Goal: Task Accomplishment & Management: Manage account settings

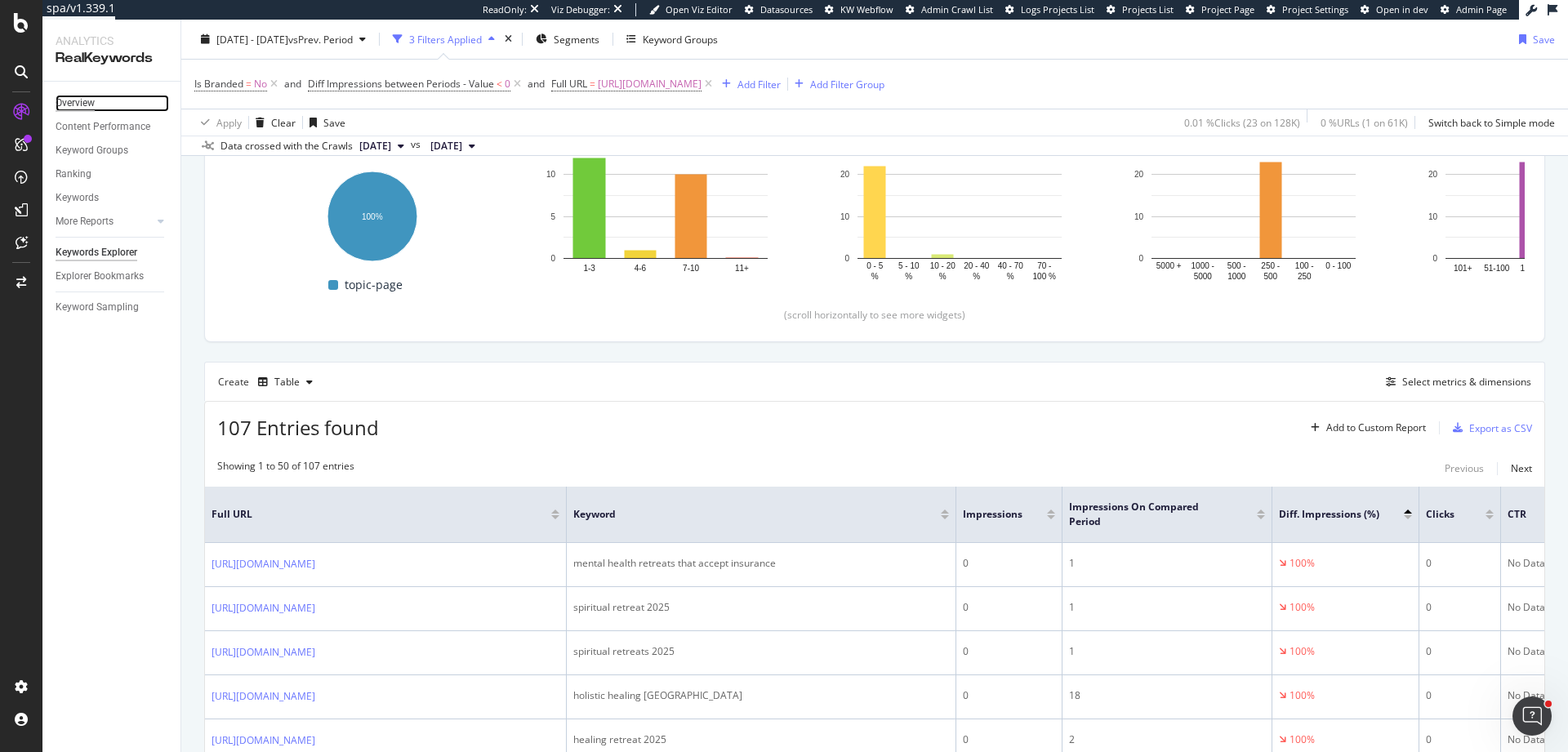
click at [72, 102] on div "Overview" at bounding box center [75, 103] width 39 height 17
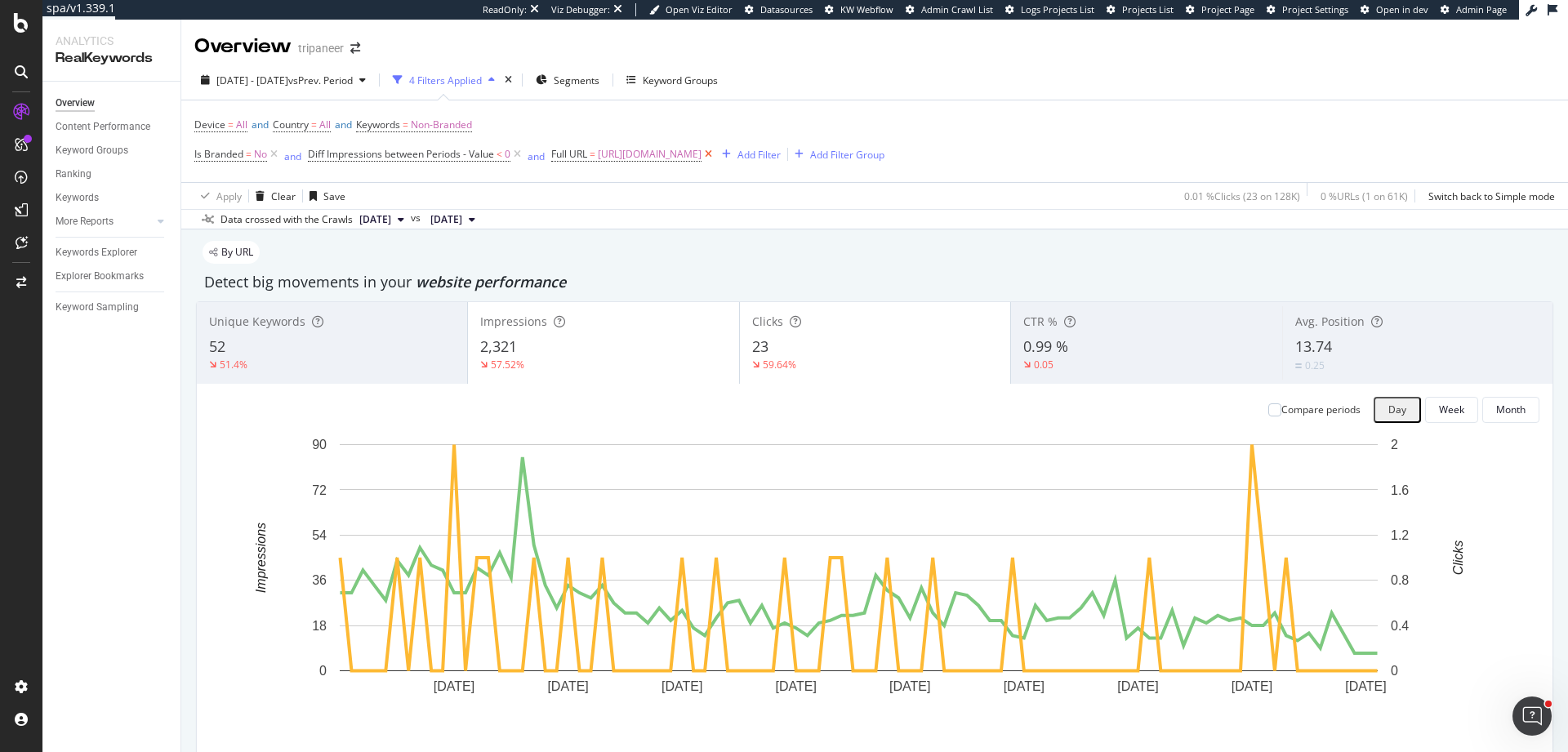
click at [716, 156] on icon at bounding box center [709, 155] width 14 height 16
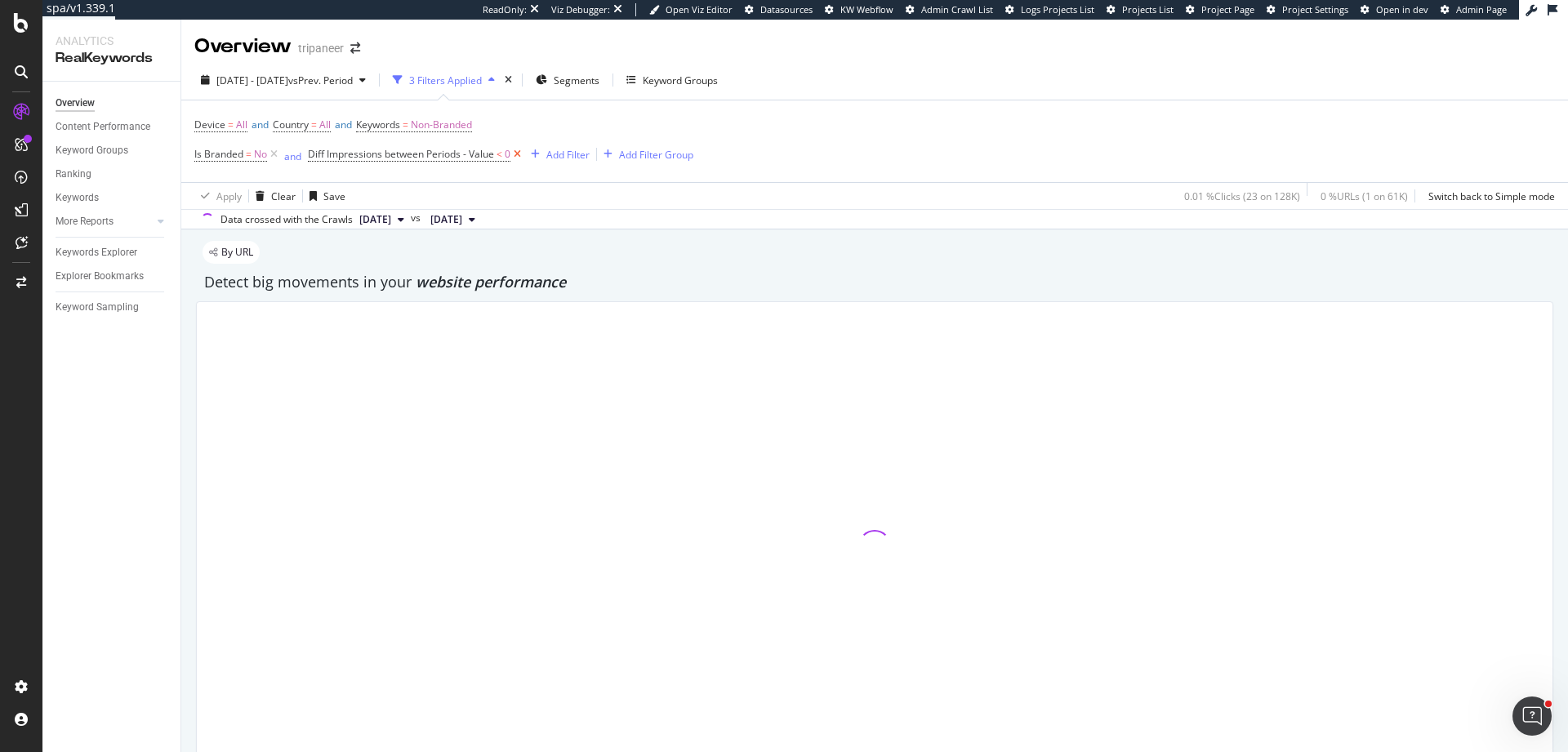
click at [516, 156] on icon at bounding box center [517, 155] width 14 height 16
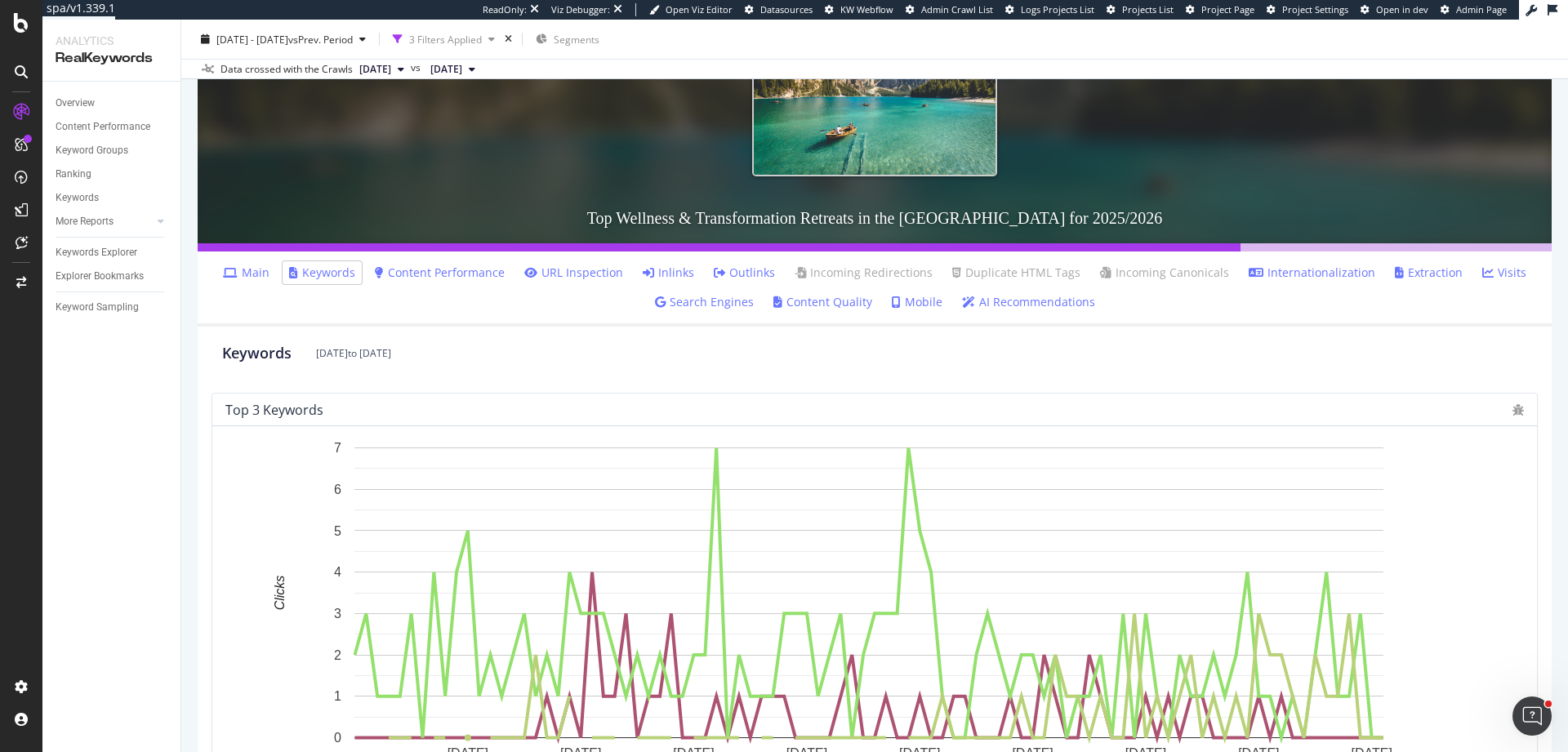
scroll to position [50, 0]
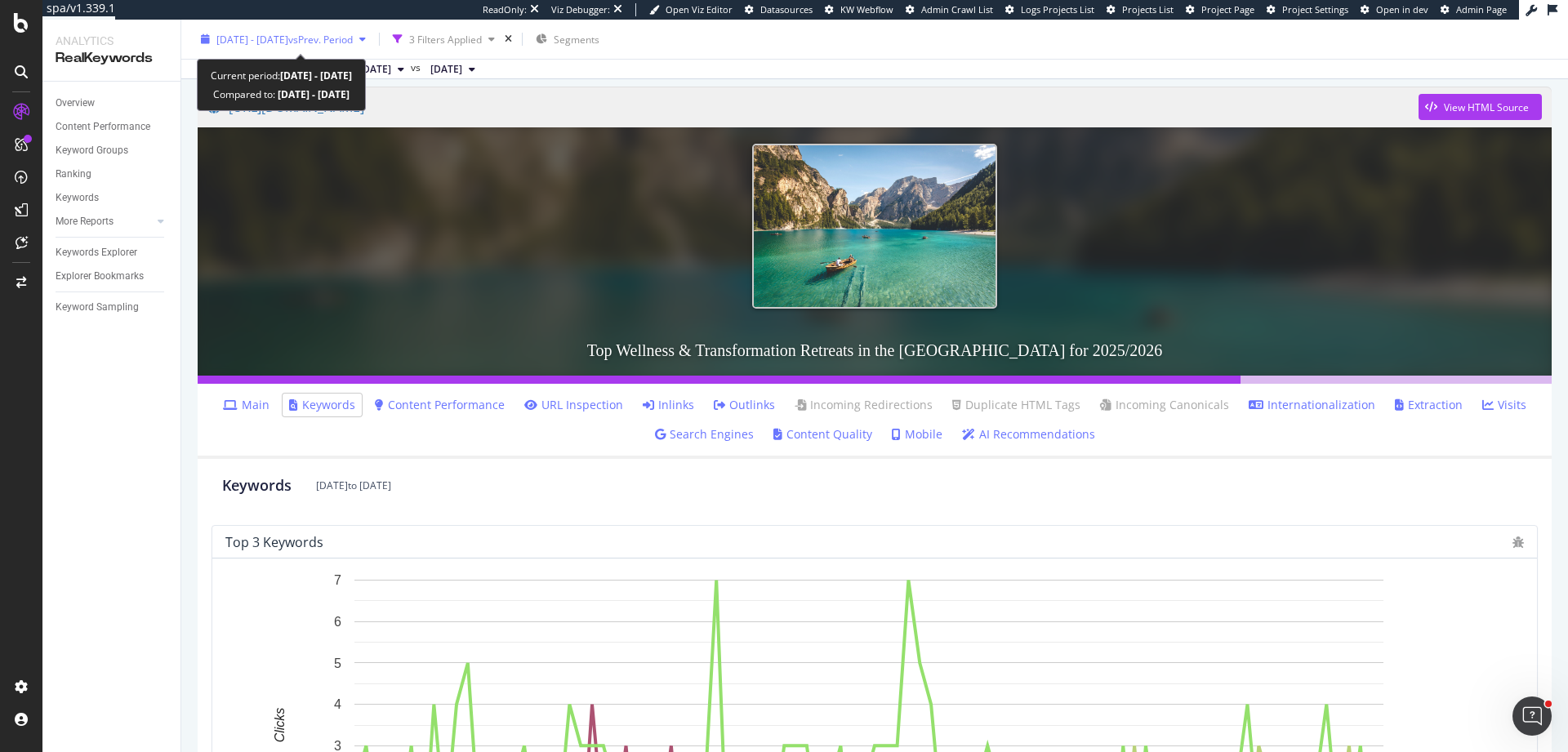
click at [278, 43] on span "2025 Jul. 5th - Oct. 4th" at bounding box center [252, 39] width 72 height 14
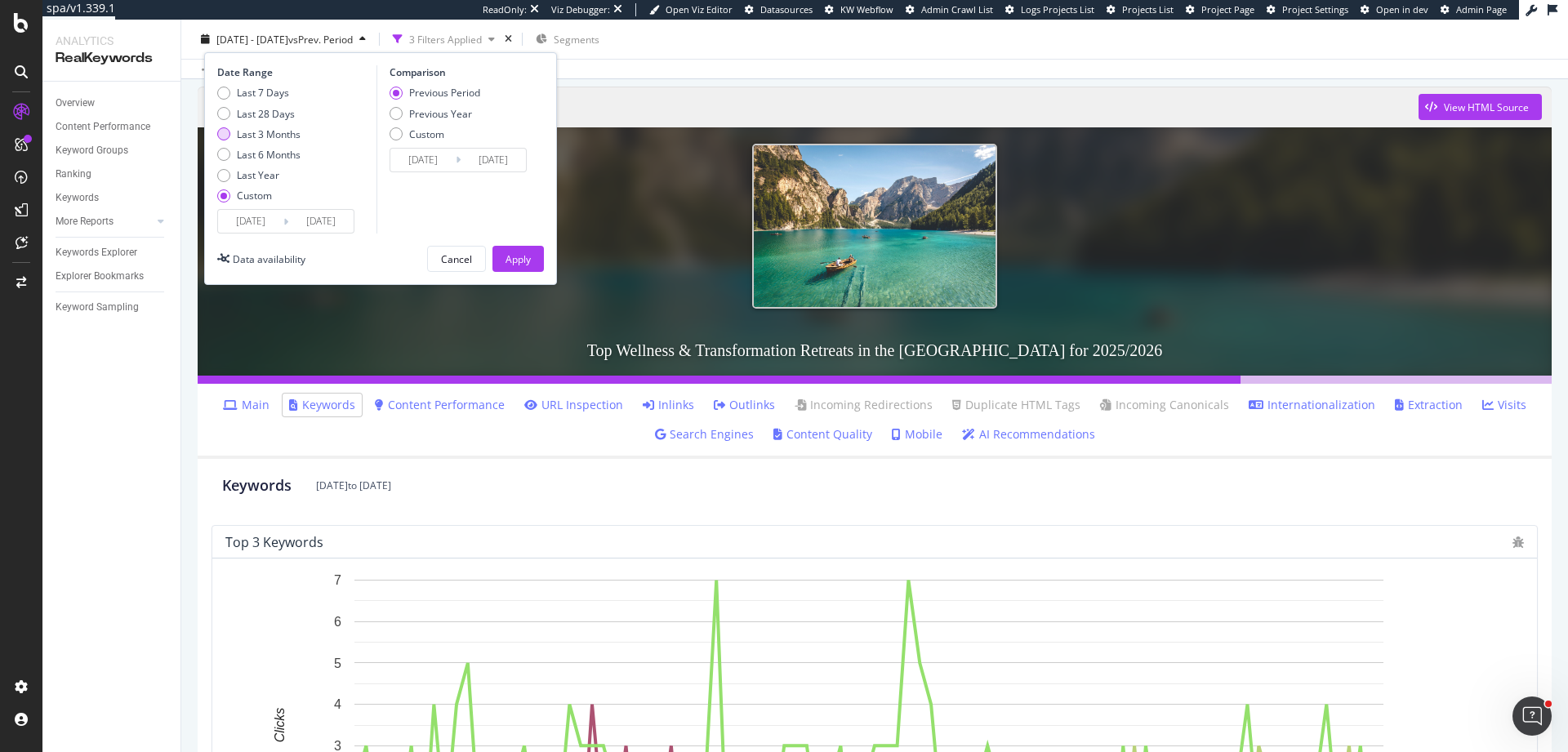
click at [285, 129] on div "Last 3 Months" at bounding box center [269, 134] width 64 height 14
type input "2025/07/11"
type input "2025/10/10"
type input "2025/04/10"
type input "2025/07/10"
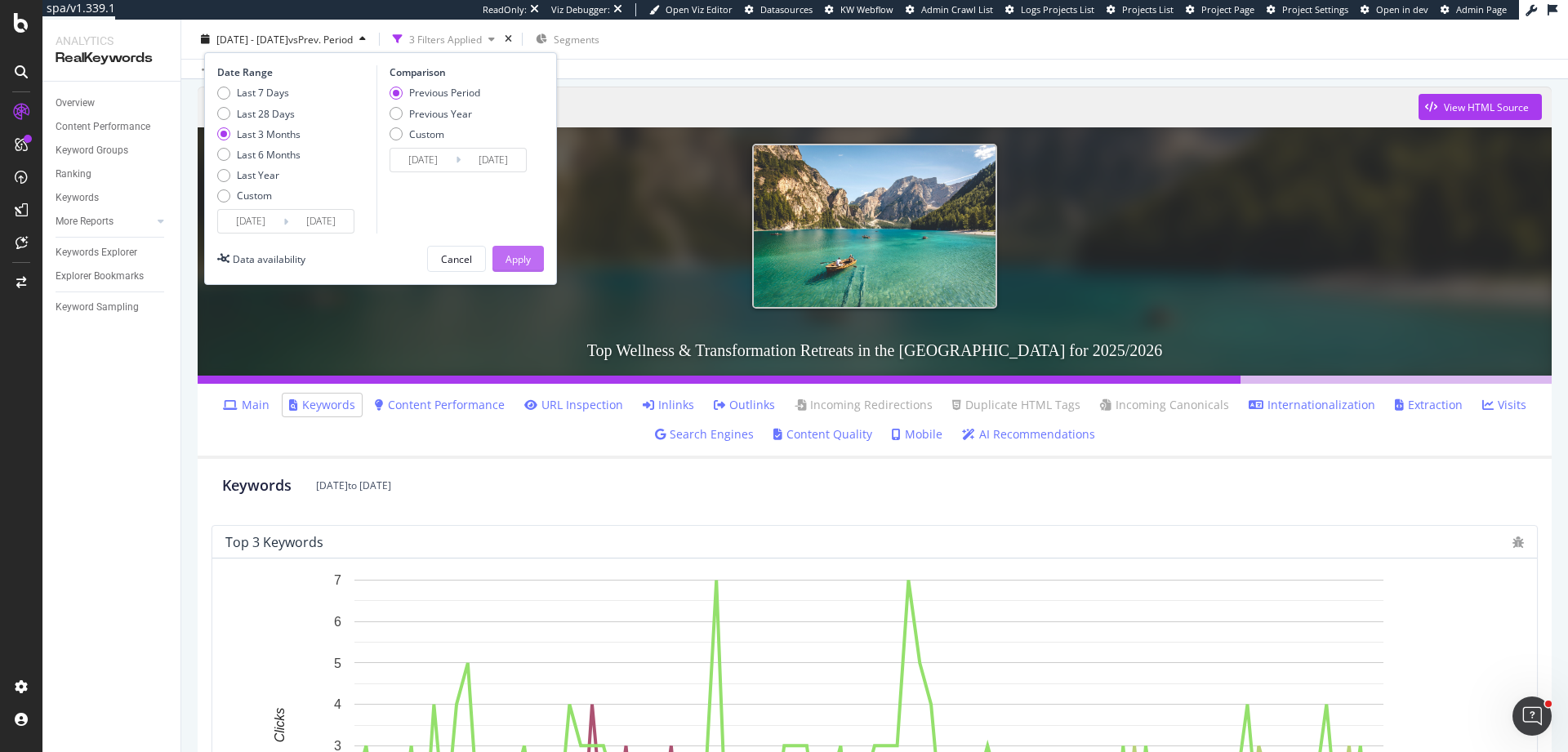
click at [529, 255] on div "Apply" at bounding box center [517, 258] width 25 height 14
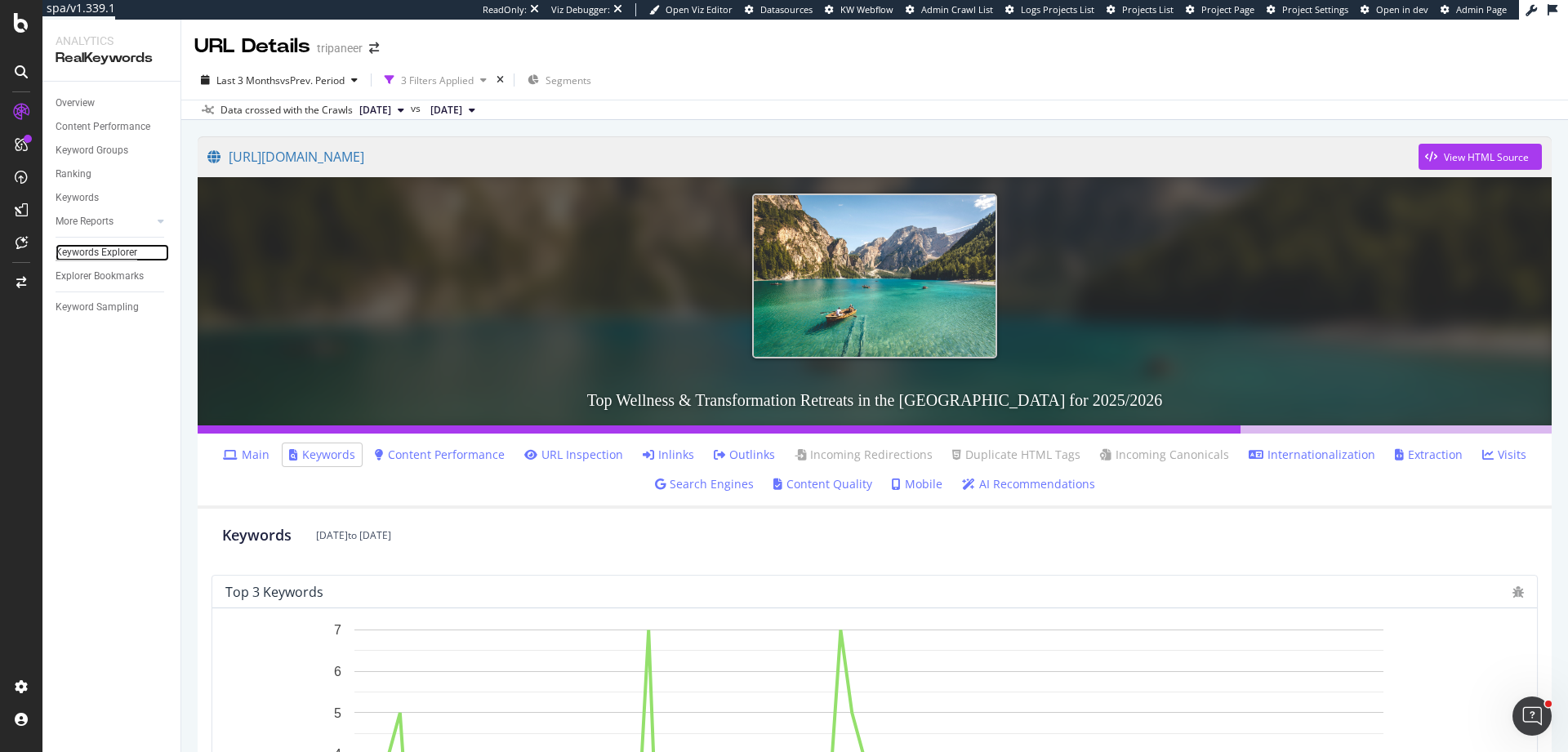
click at [117, 257] on div "Keywords Explorer" at bounding box center [97, 252] width 82 height 17
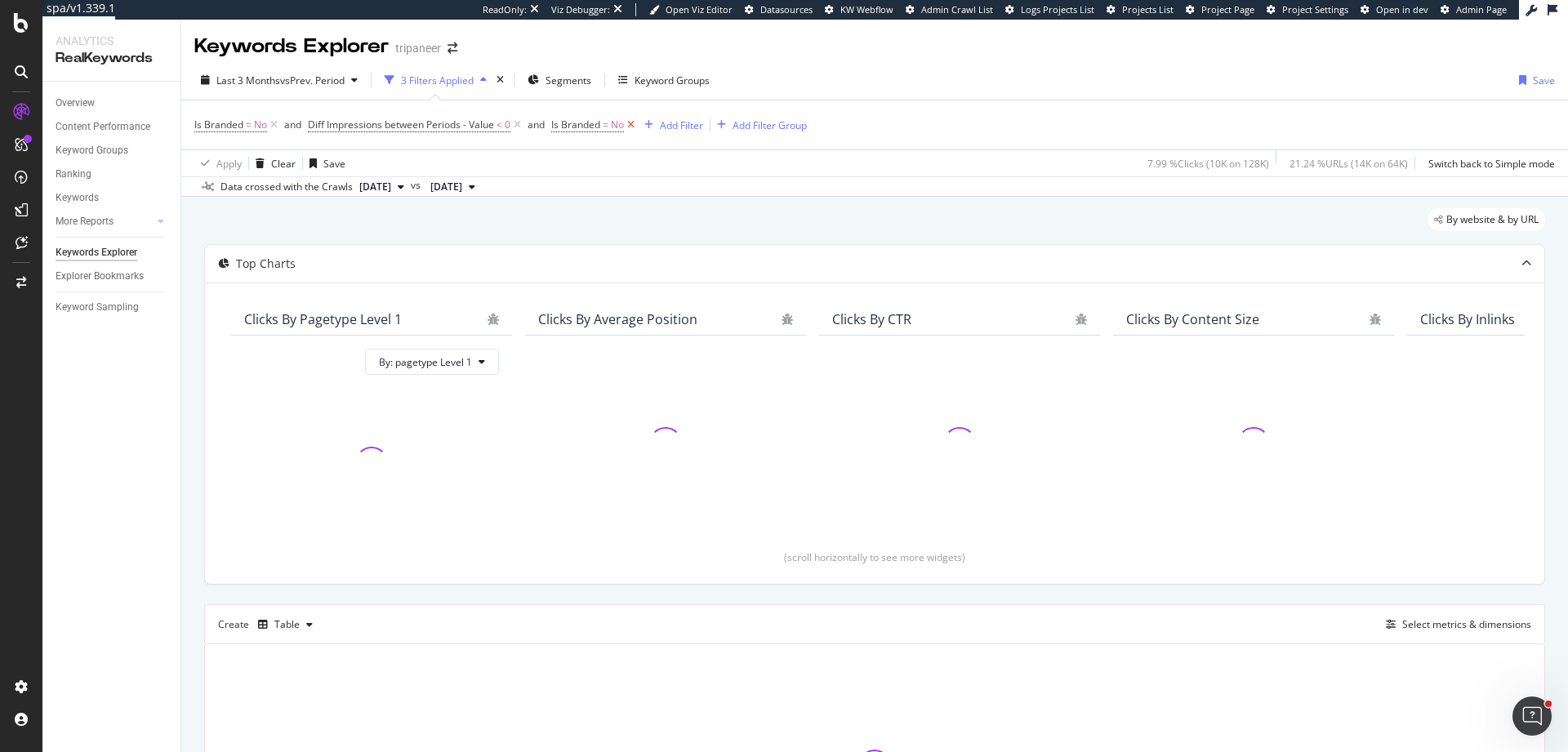
click at [637, 129] on icon at bounding box center [631, 125] width 14 height 16
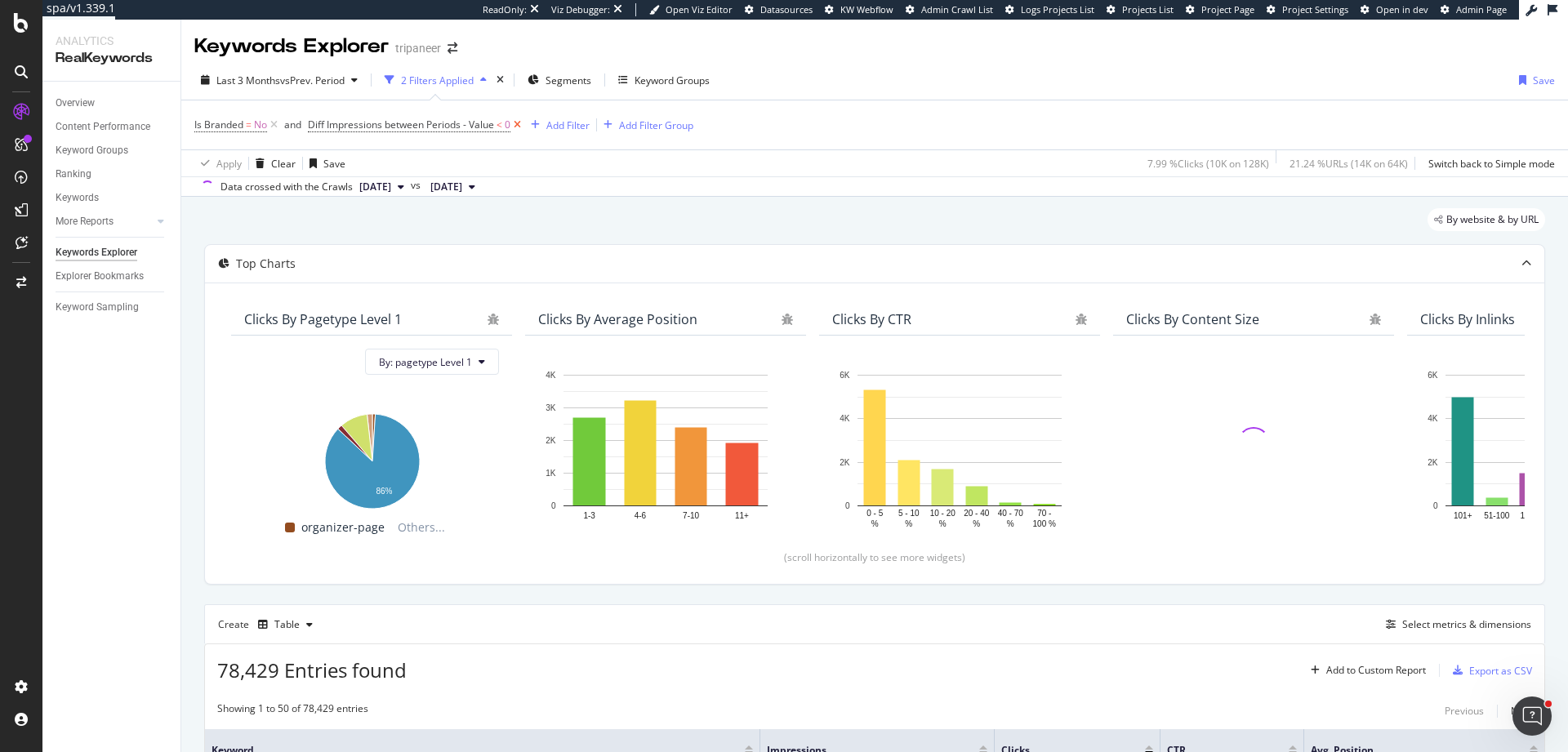
click at [521, 125] on icon at bounding box center [517, 125] width 14 height 16
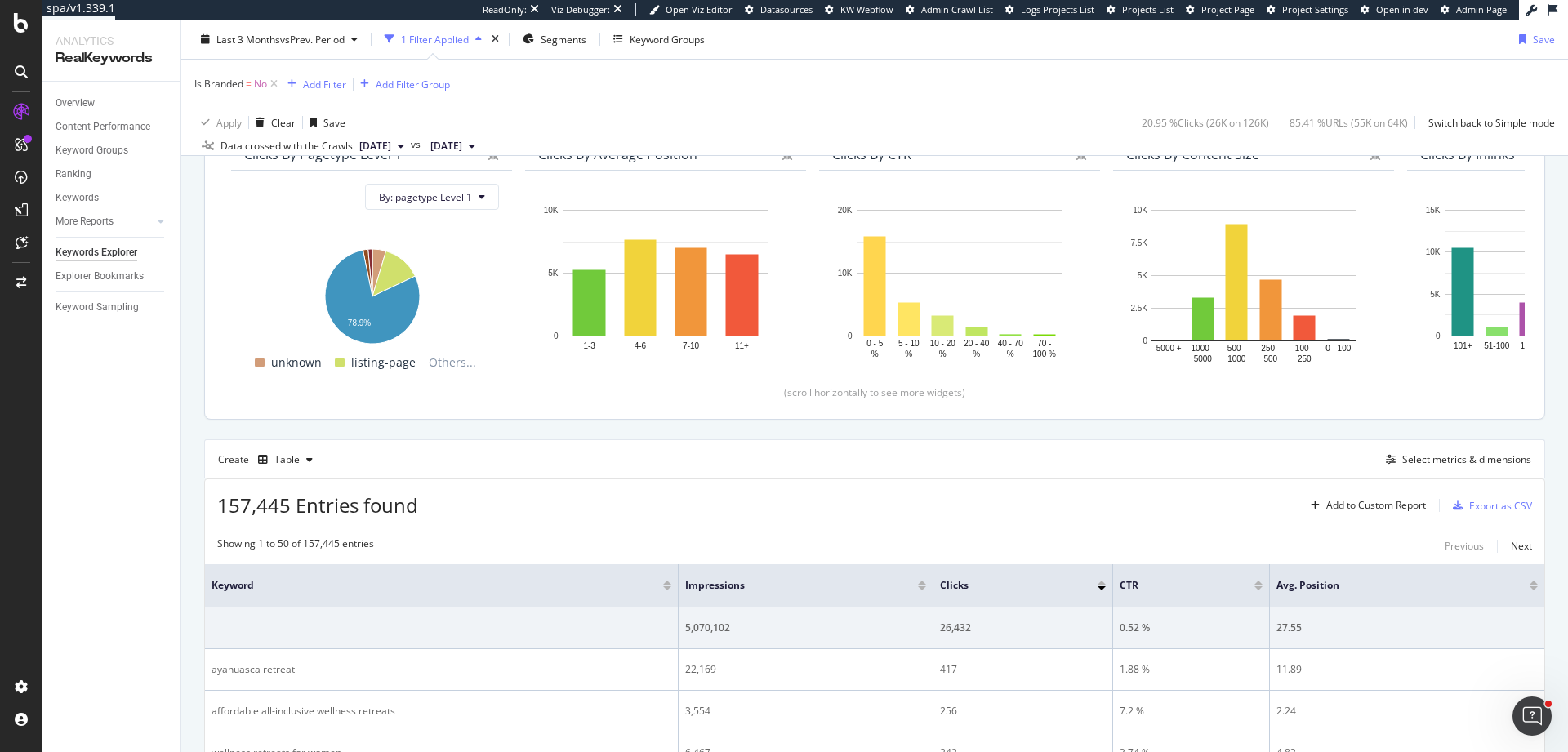
scroll to position [157, 0]
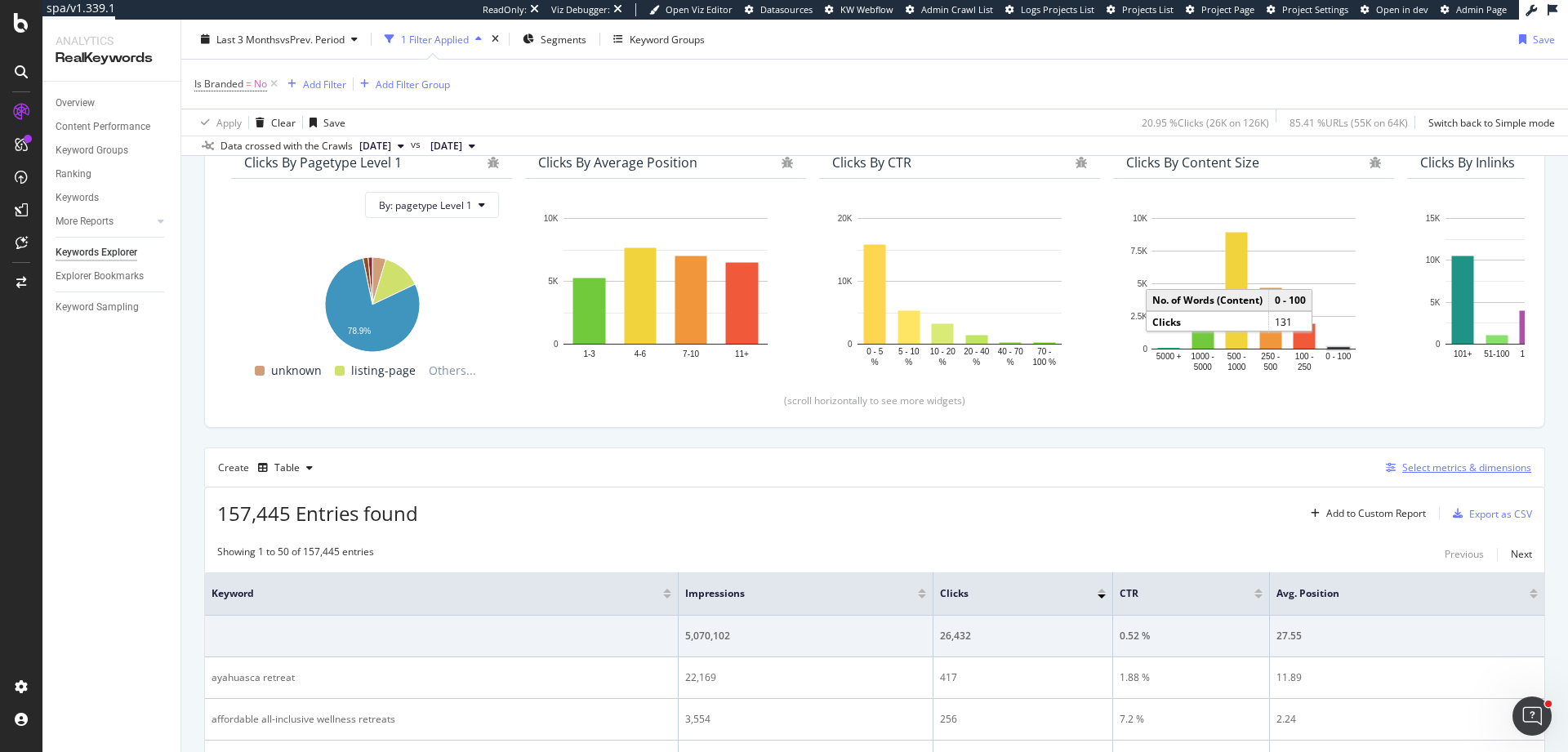
click at [1433, 467] on div "Select metrics & dimensions" at bounding box center [1466, 468] width 129 height 14
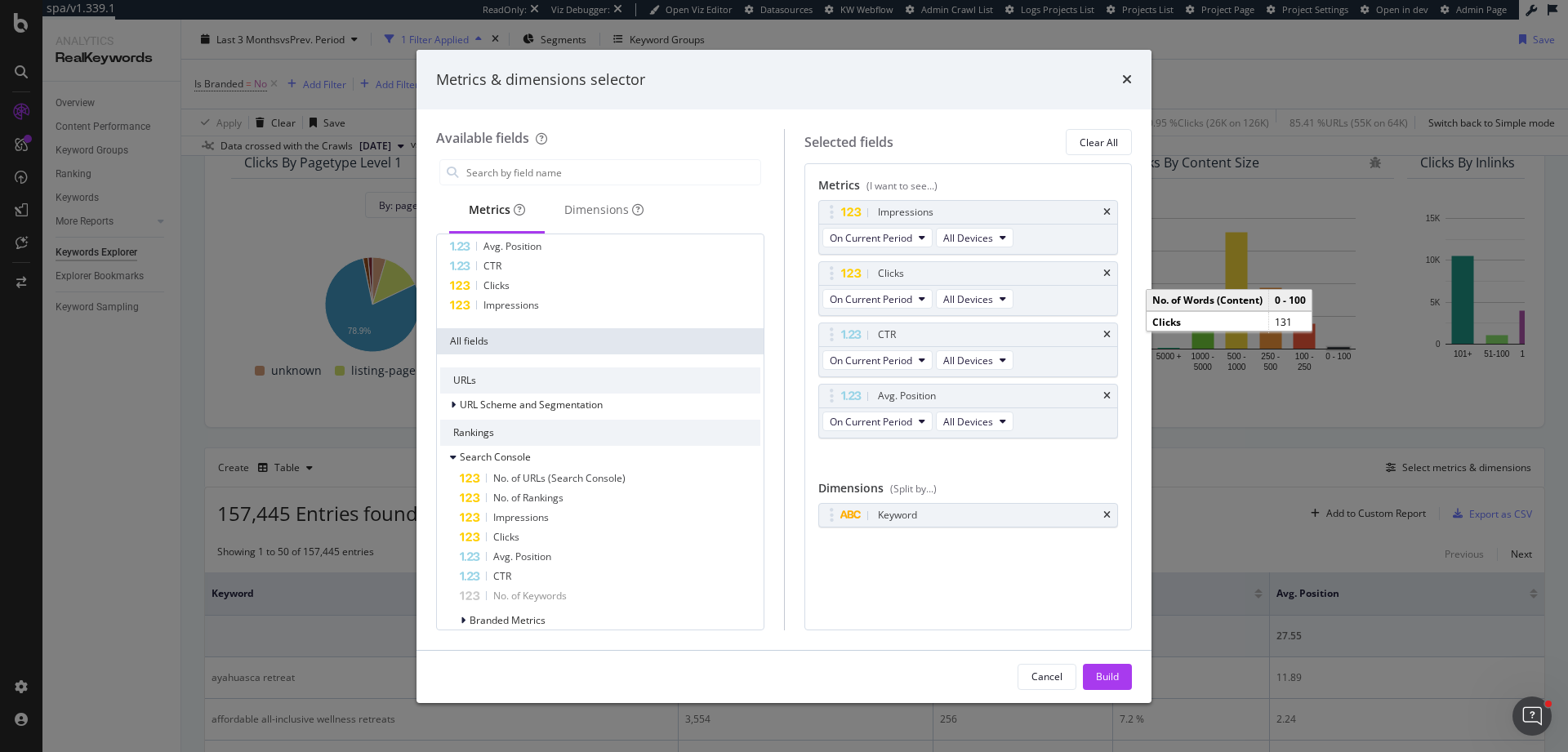
scroll to position [49, 0]
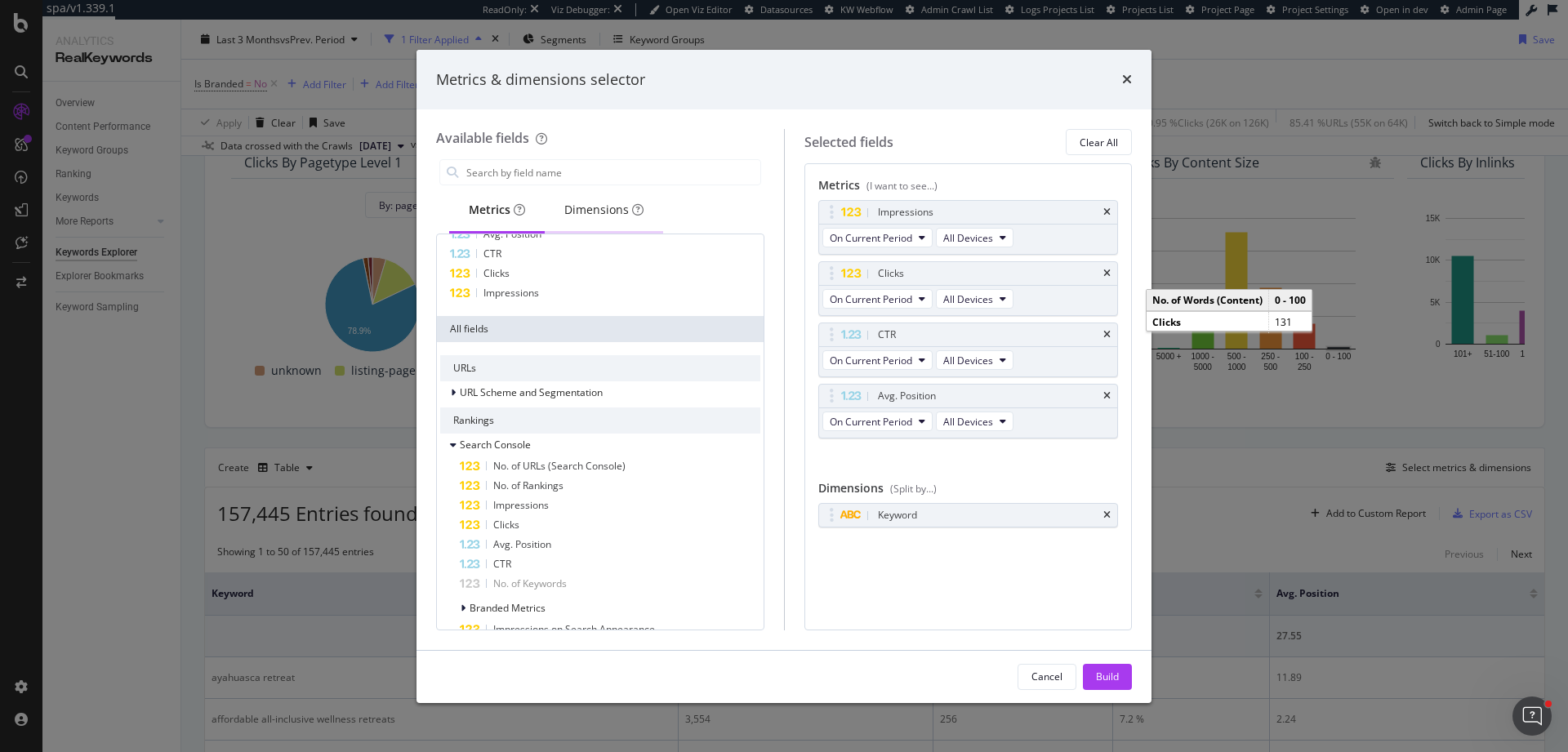
click at [571, 209] on div "Dimensions" at bounding box center [603, 209] width 79 height 16
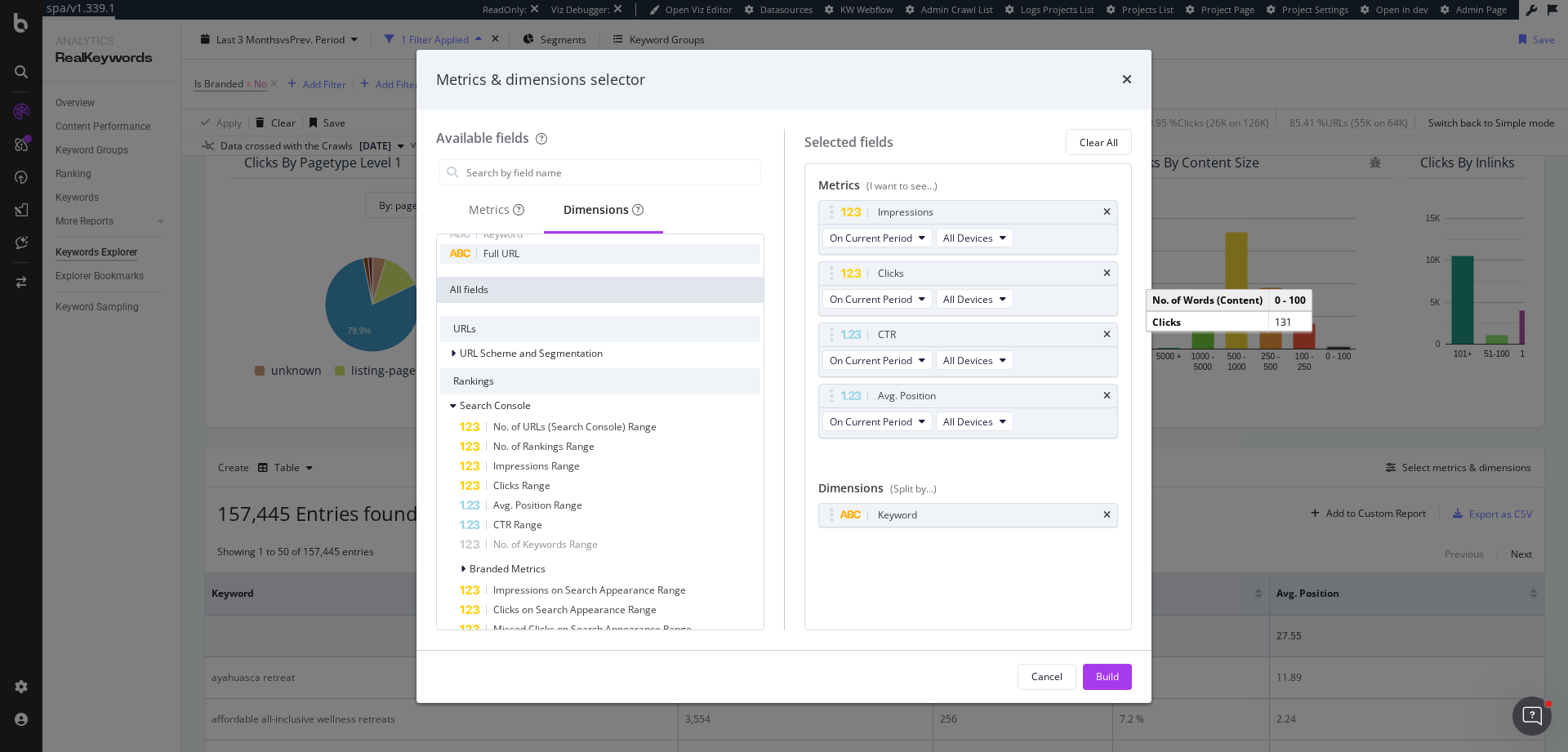
click at [593, 259] on div "Full URL" at bounding box center [600, 254] width 320 height 20
drag, startPoint x: 824, startPoint y: 545, endPoint x: 832, endPoint y: 502, distance: 43.7
click at [831, 500] on body "spa/v1.339.1 ReadOnly: Viz Debugger: Open Viz Editor Datasources KW Webflow Adm…" at bounding box center [784, 376] width 1568 height 752
click at [1091, 665] on button "Build" at bounding box center [1106, 677] width 49 height 26
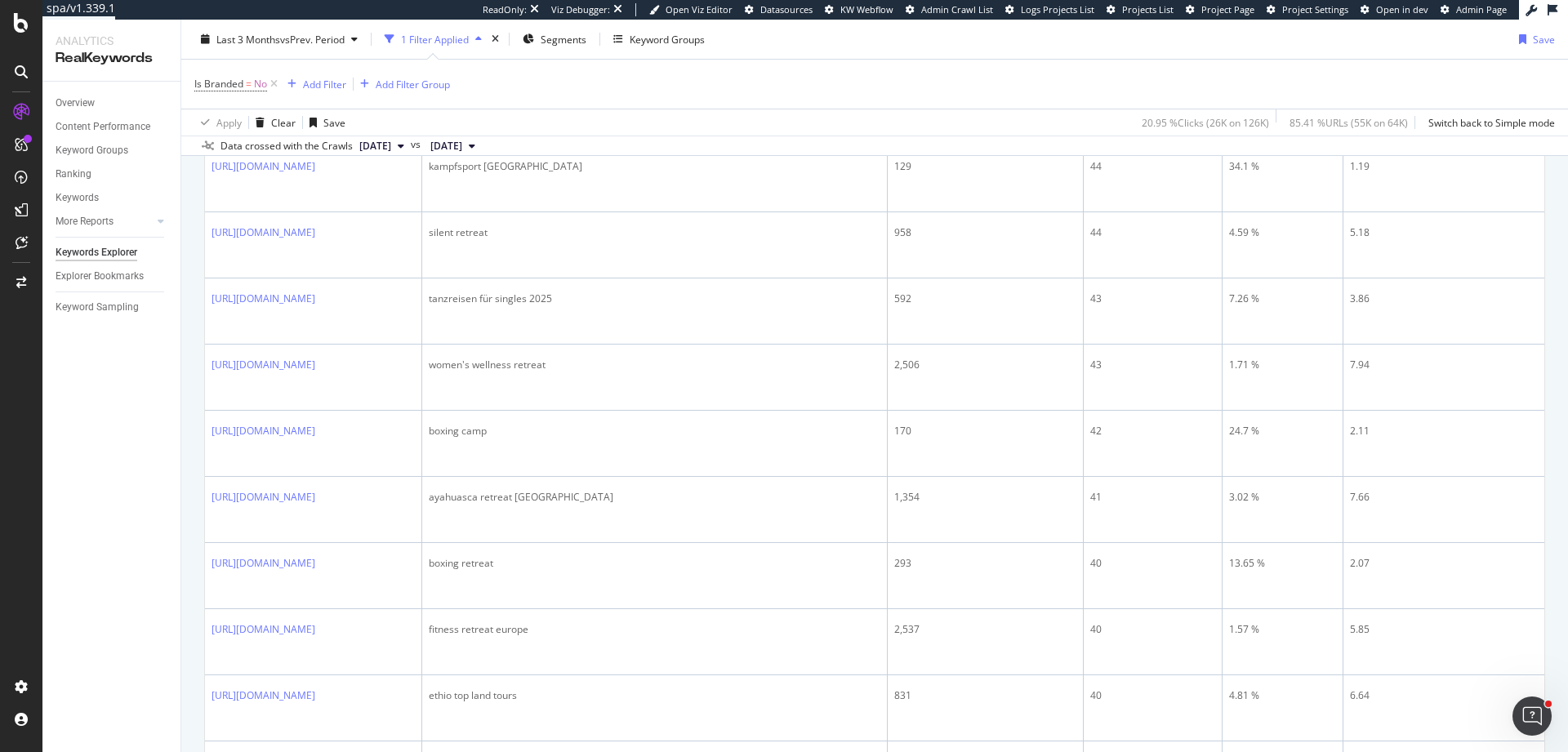
scroll to position [2362, 0]
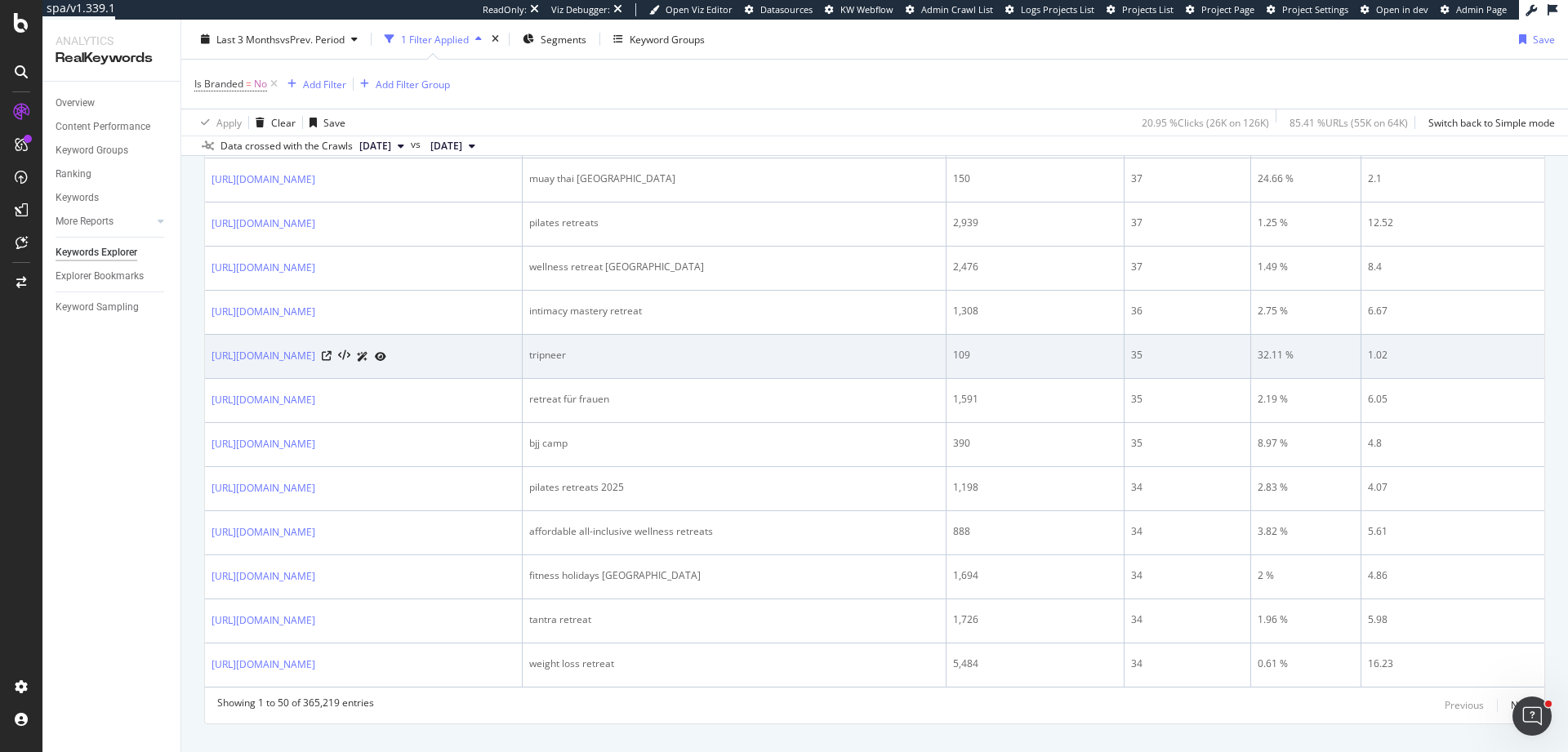
scroll to position [2301, 0]
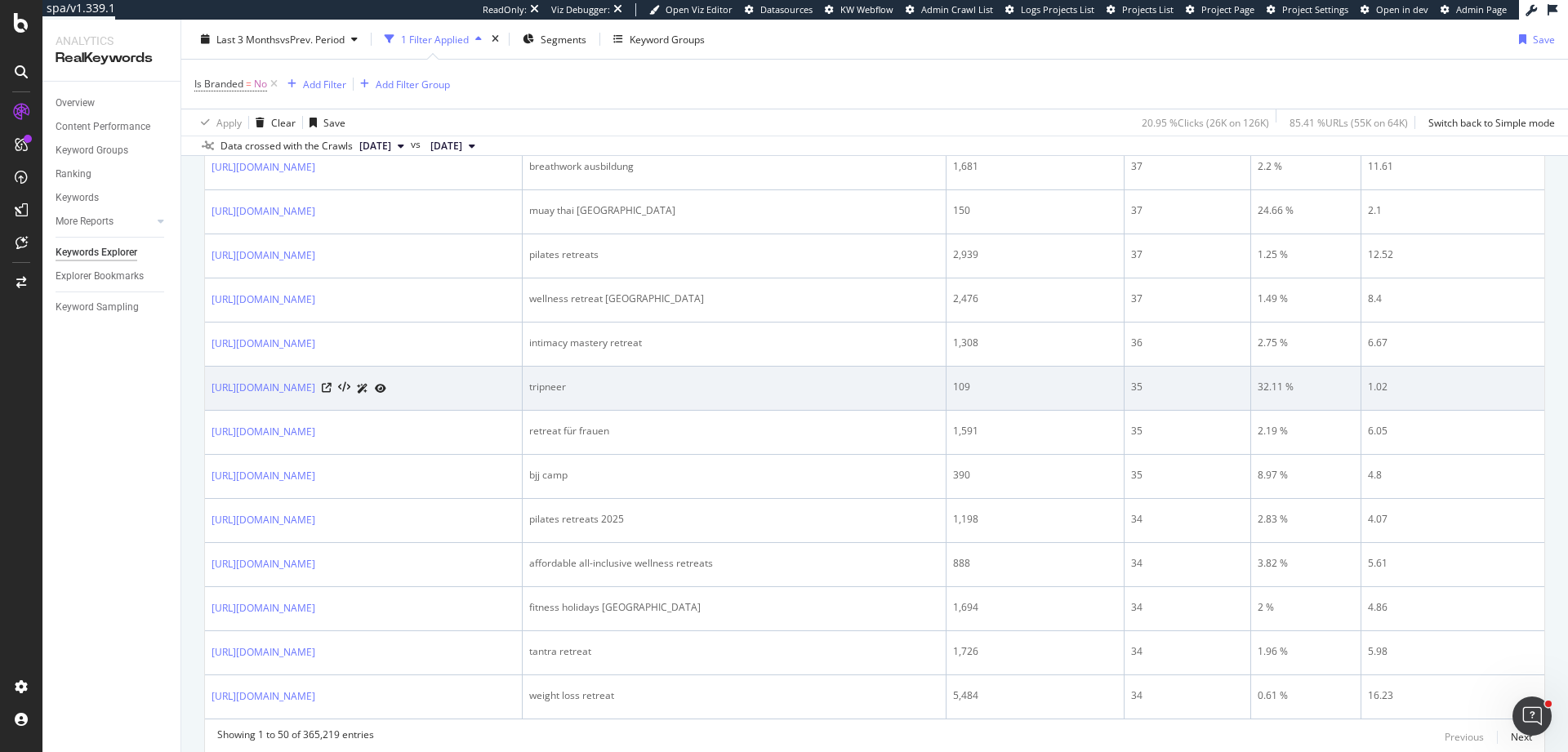
drag, startPoint x: 219, startPoint y: 395, endPoint x: 341, endPoint y: 394, distance: 122.0
click at [341, 394] on td "[URL][DOMAIN_NAME]" at bounding box center [364, 389] width 318 height 44
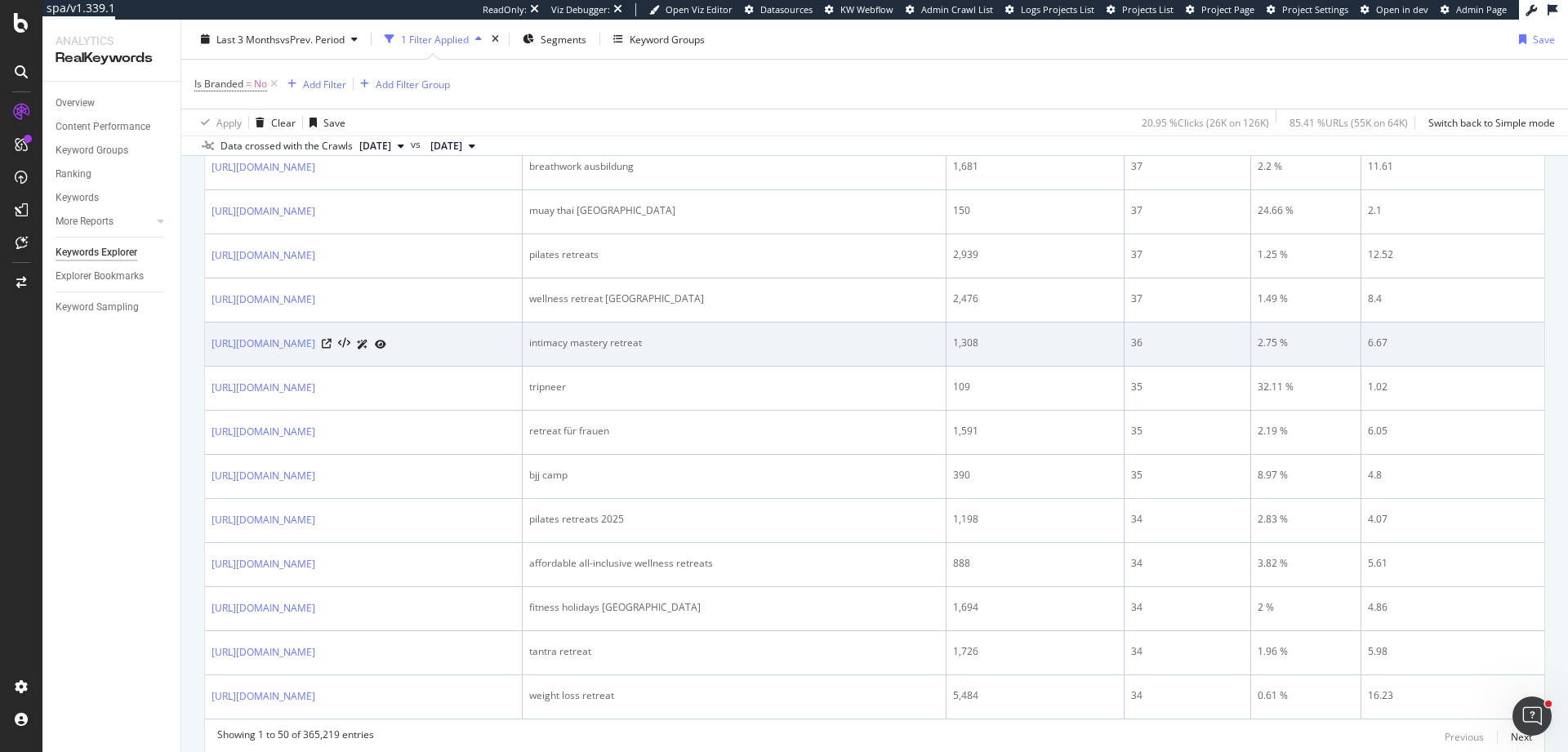
copy link "[URL][DOMAIN_NAME]"
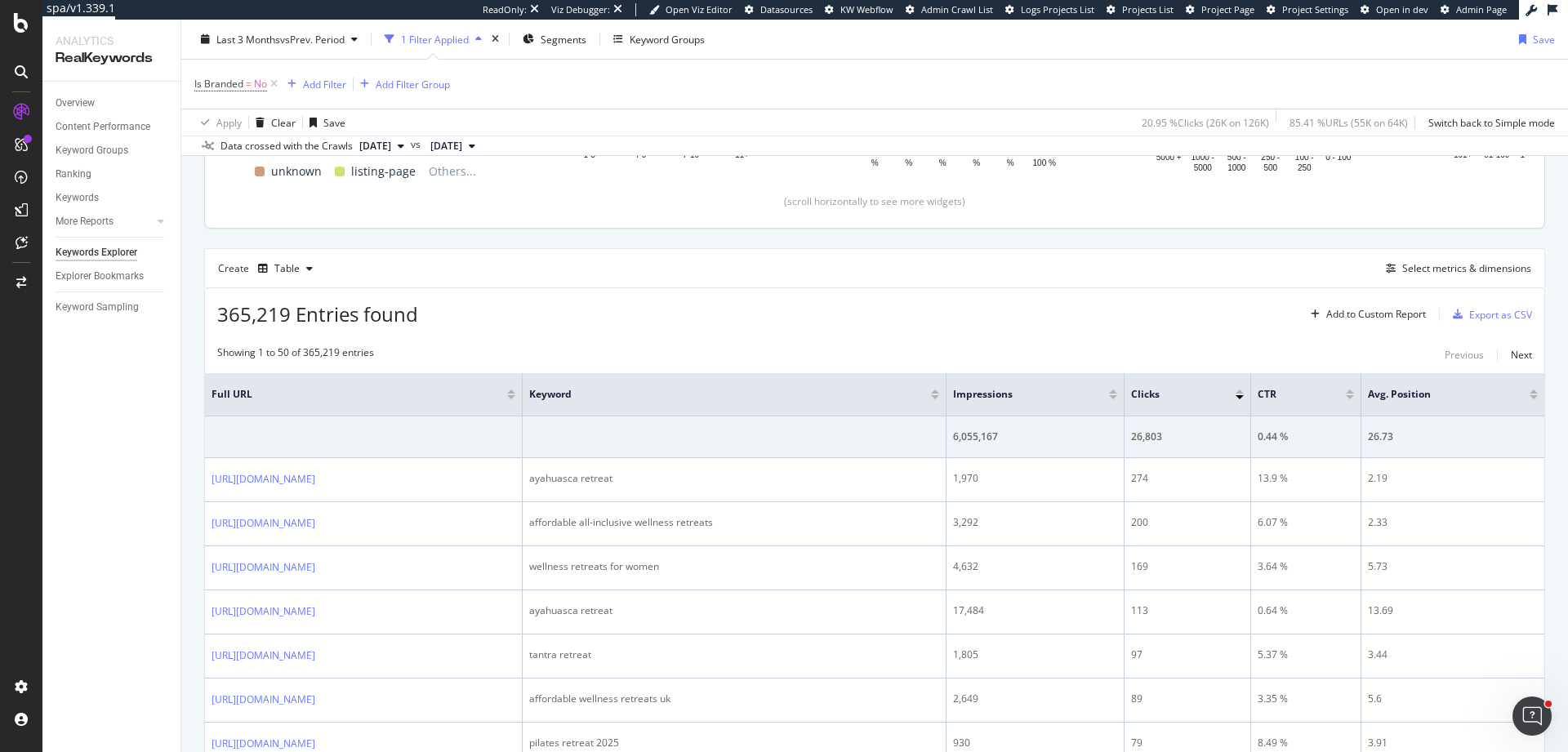
scroll to position [0, 0]
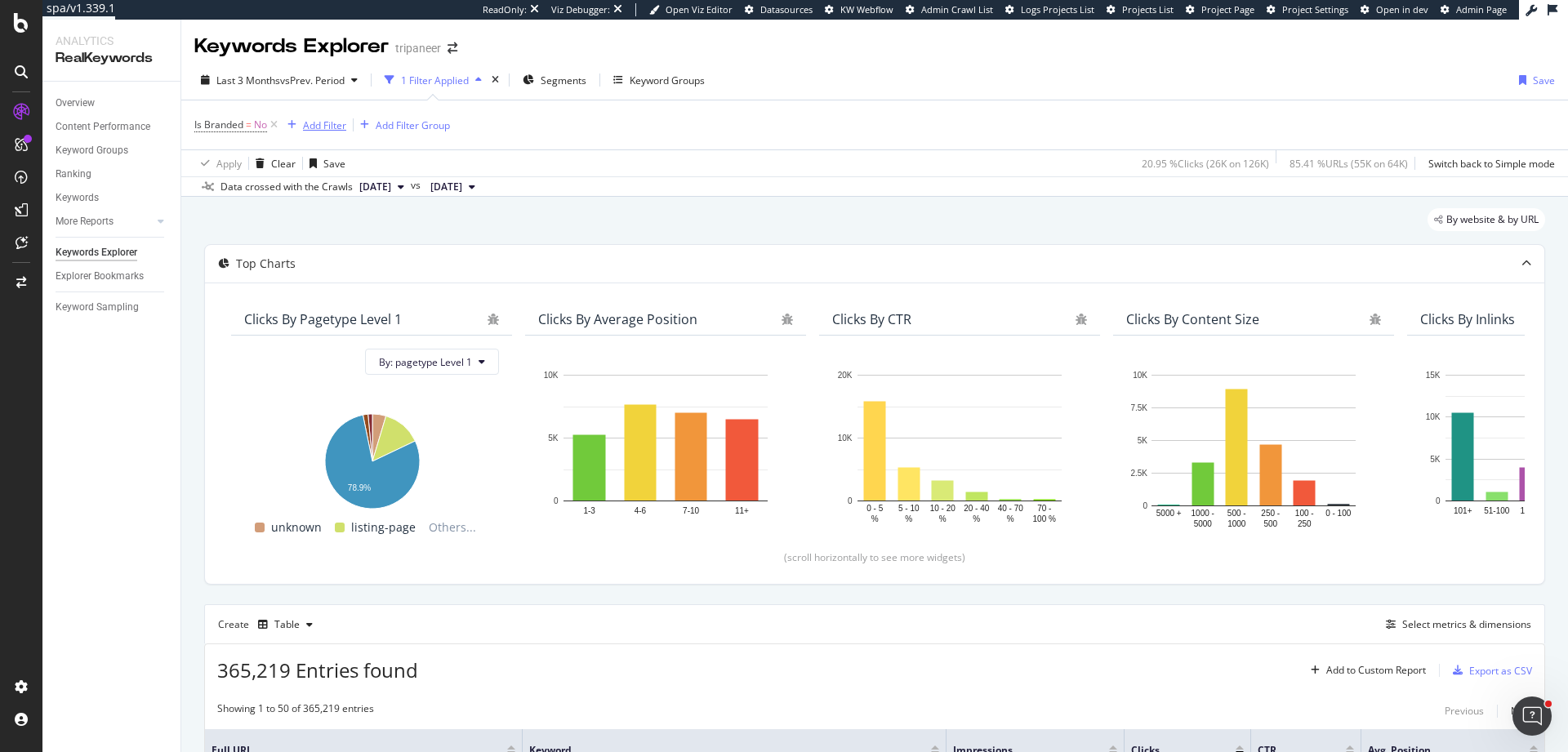
click at [328, 121] on div "Add Filter" at bounding box center [324, 126] width 43 height 14
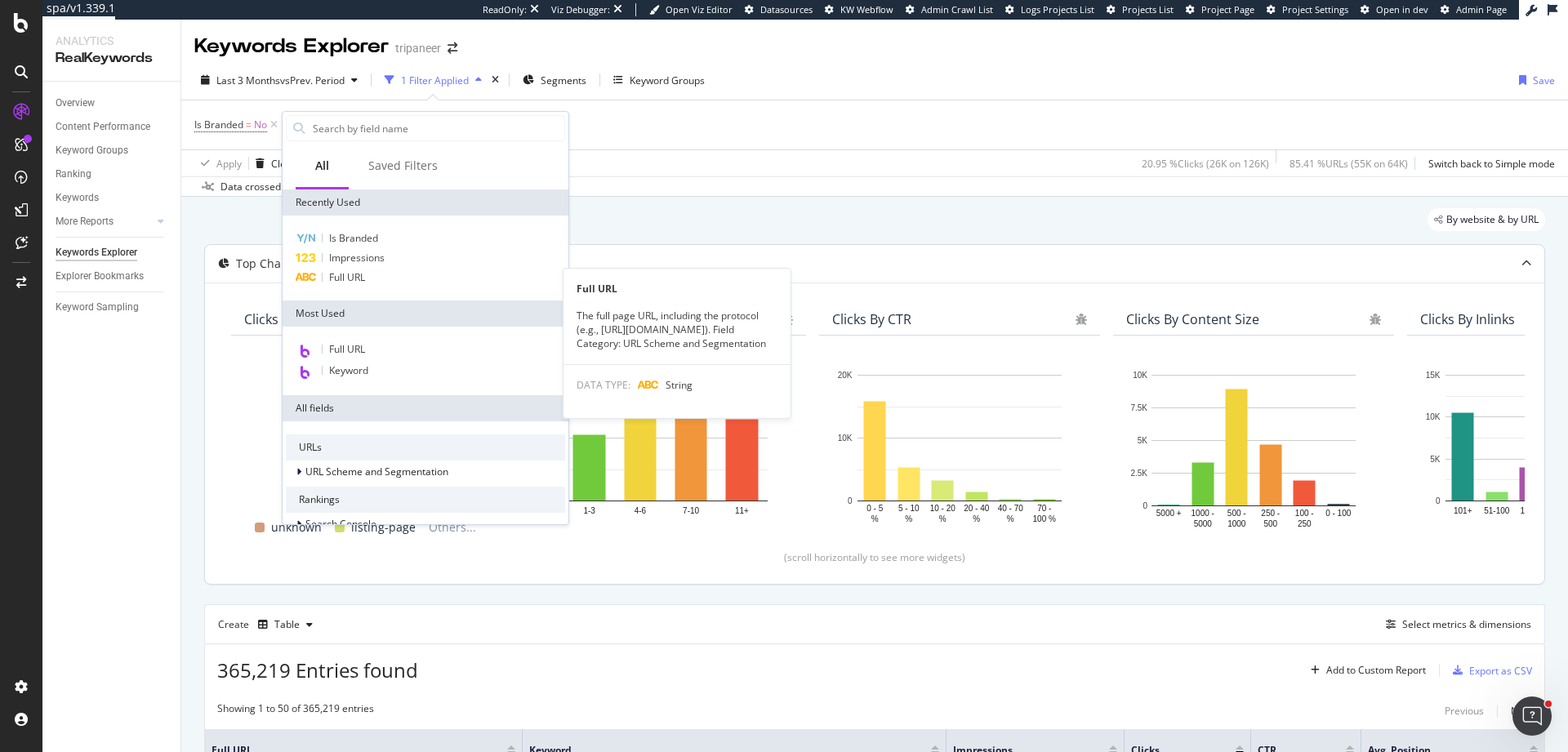
click at [405, 282] on div "Full URL" at bounding box center [426, 278] width 279 height 20
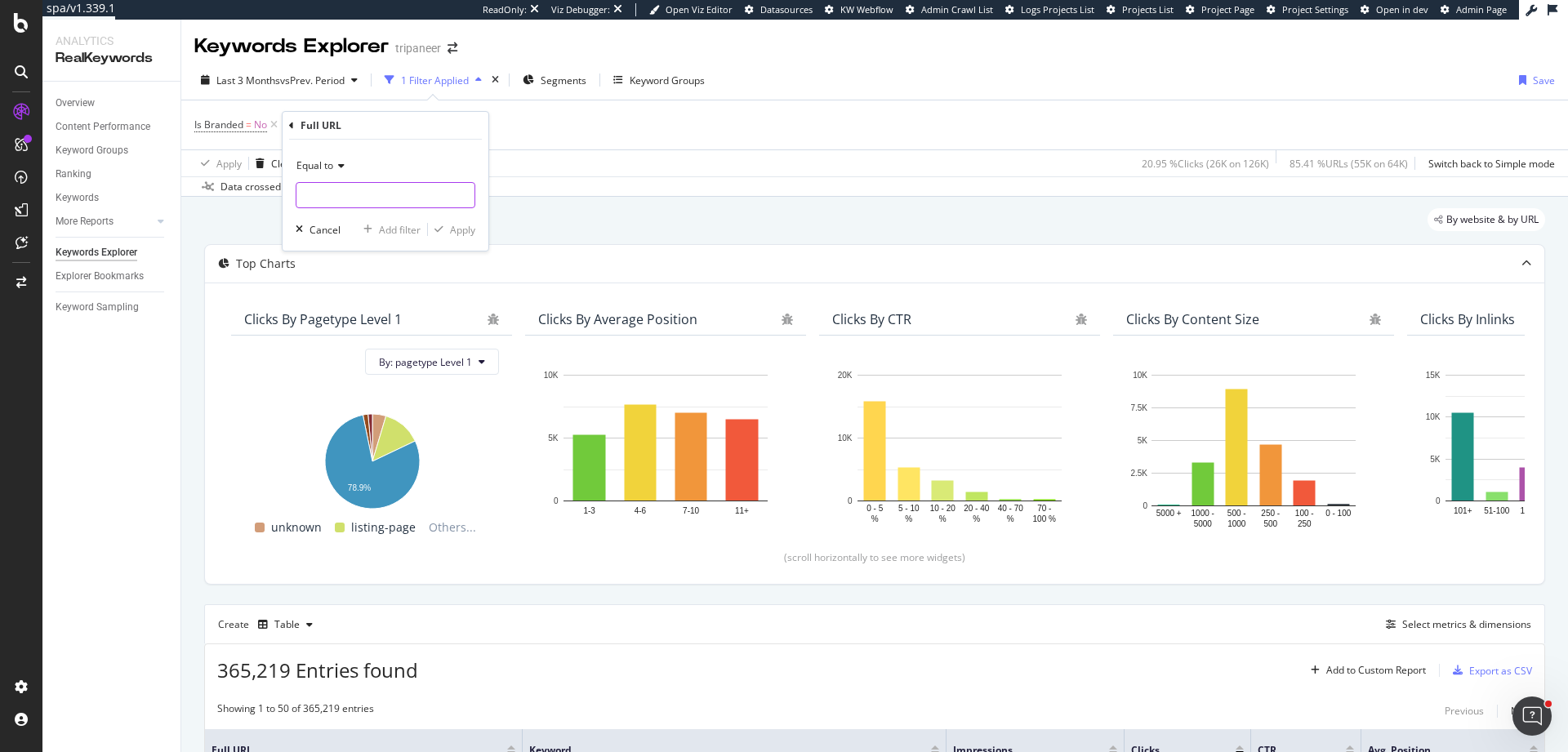
click at [398, 192] on input "text" at bounding box center [385, 195] width 178 height 26
paste input "[URL][DOMAIN_NAME]"
type input "https://www.tripaneer.com/"
click at [459, 225] on div "Apply" at bounding box center [462, 230] width 25 height 14
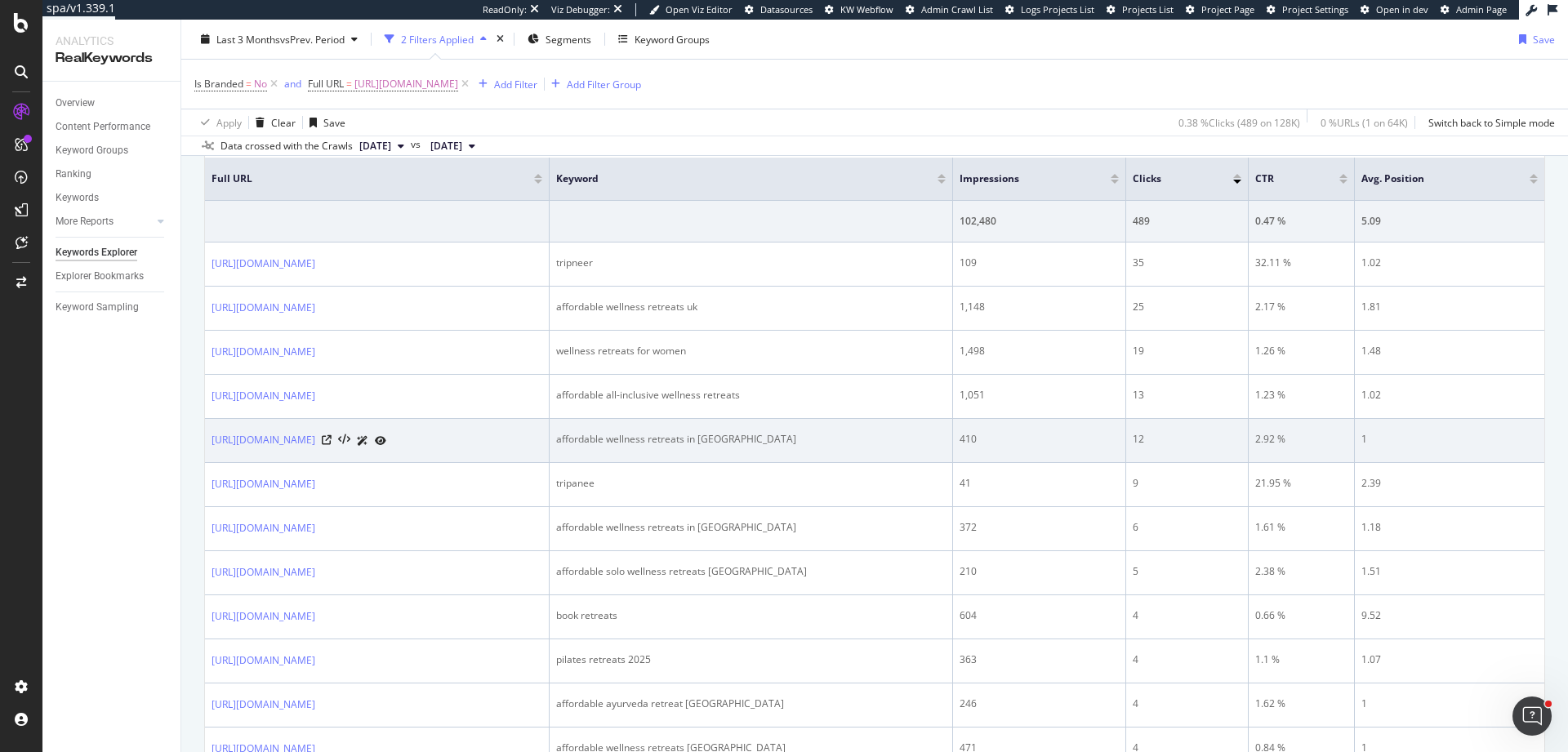
scroll to position [572, 0]
